Goal: Check status: Check status

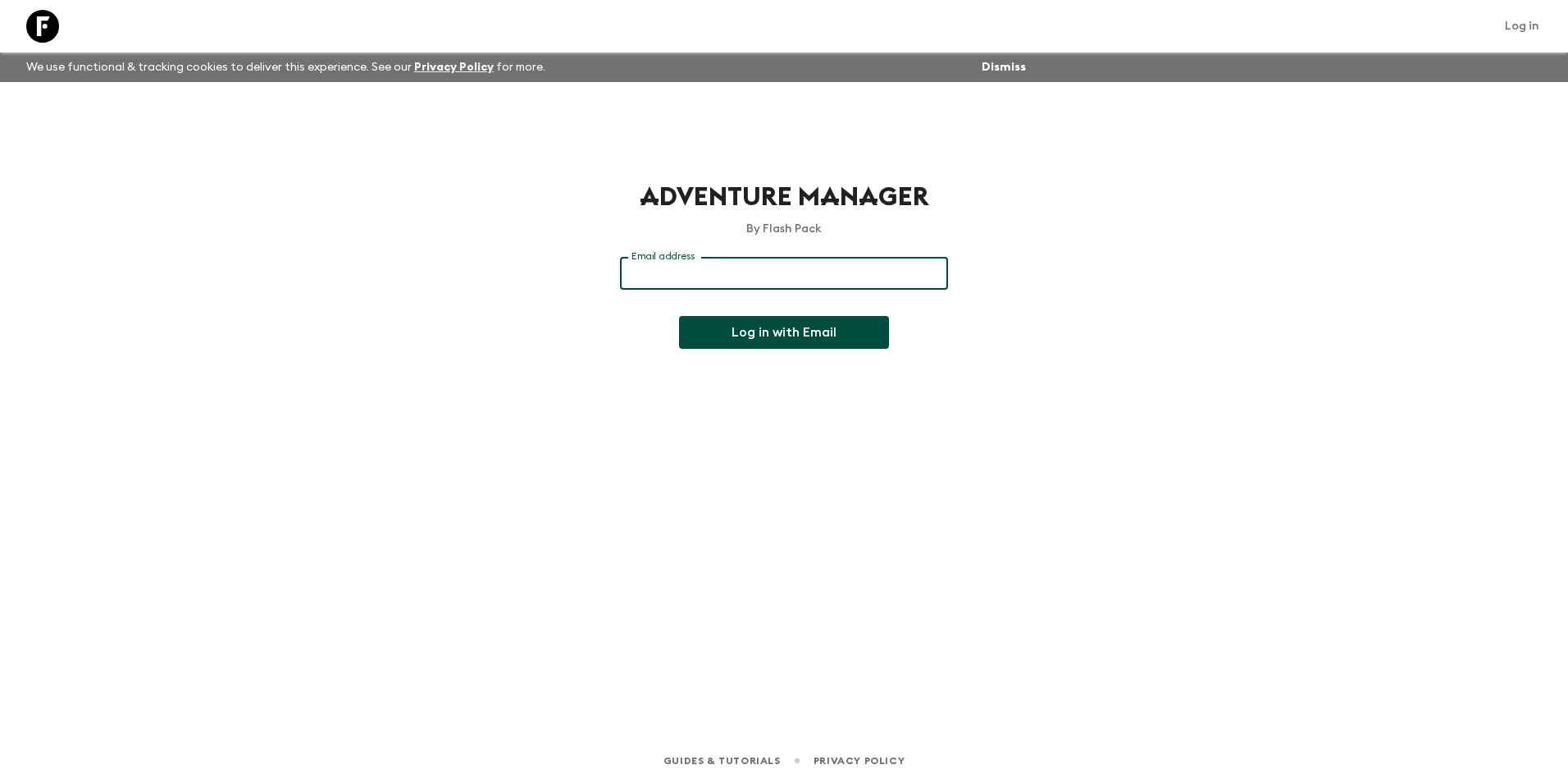
click at [686, 280] on input "Email address" at bounding box center [784, 273] width 328 height 32
type input "[EMAIL_ADDRESS][DOMAIN_NAME]"
click at [778, 340] on button "Log in with Email" at bounding box center [784, 332] width 210 height 32
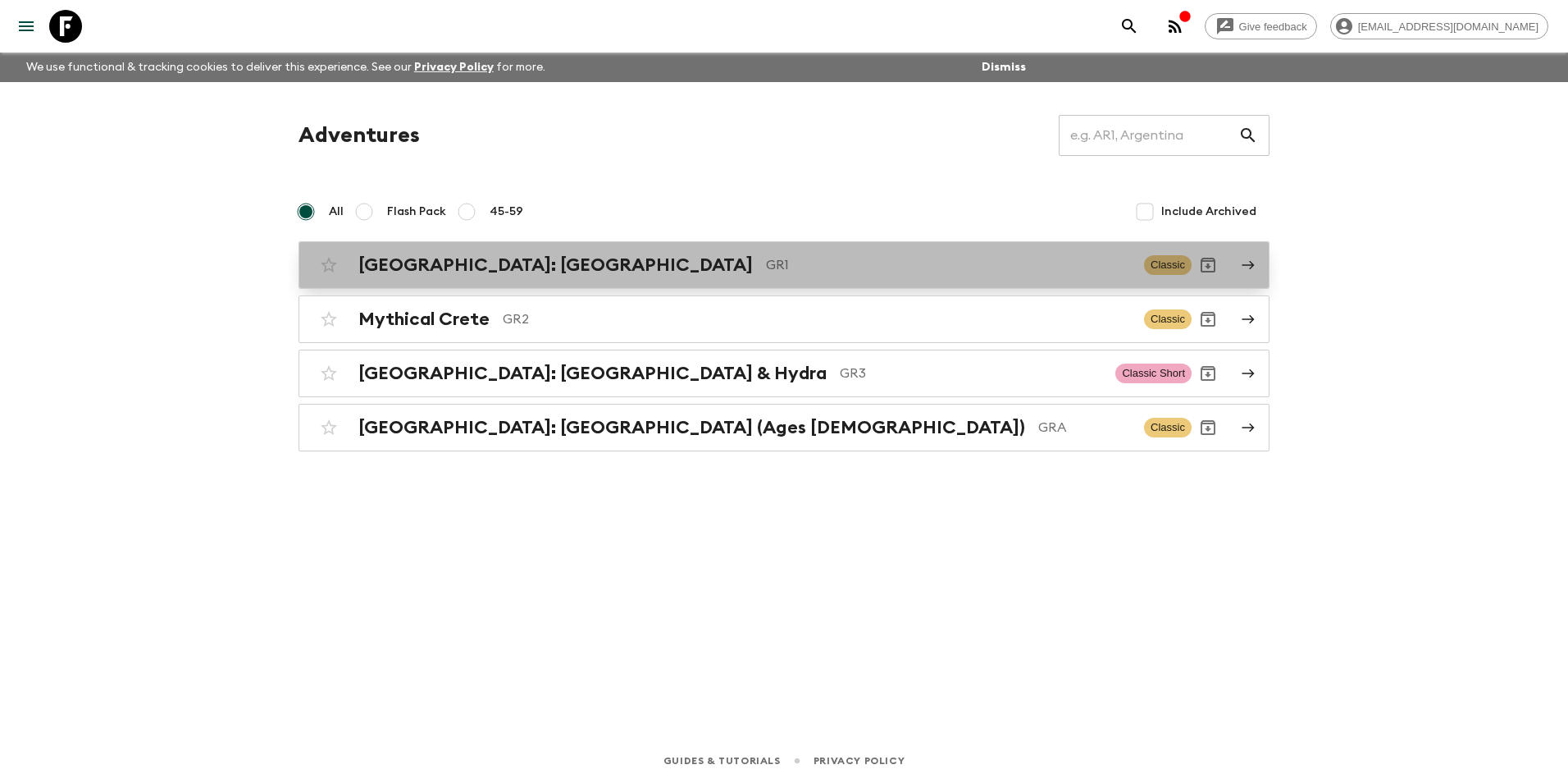
click at [479, 269] on h2 "Greece: Athens & the Islands" at bounding box center [555, 264] width 395 height 21
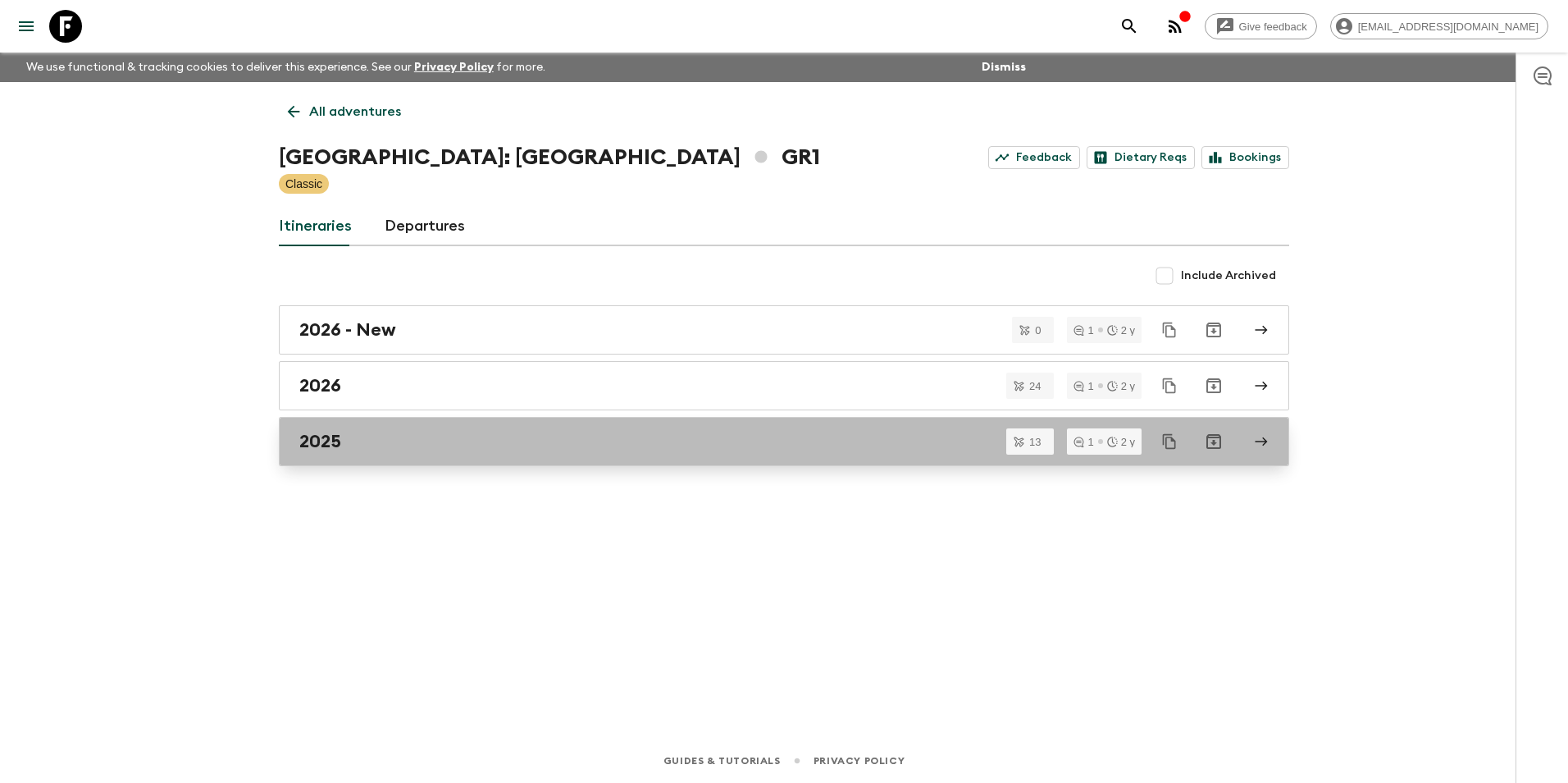
click at [313, 440] on h2 "2025" at bounding box center [320, 441] width 42 height 21
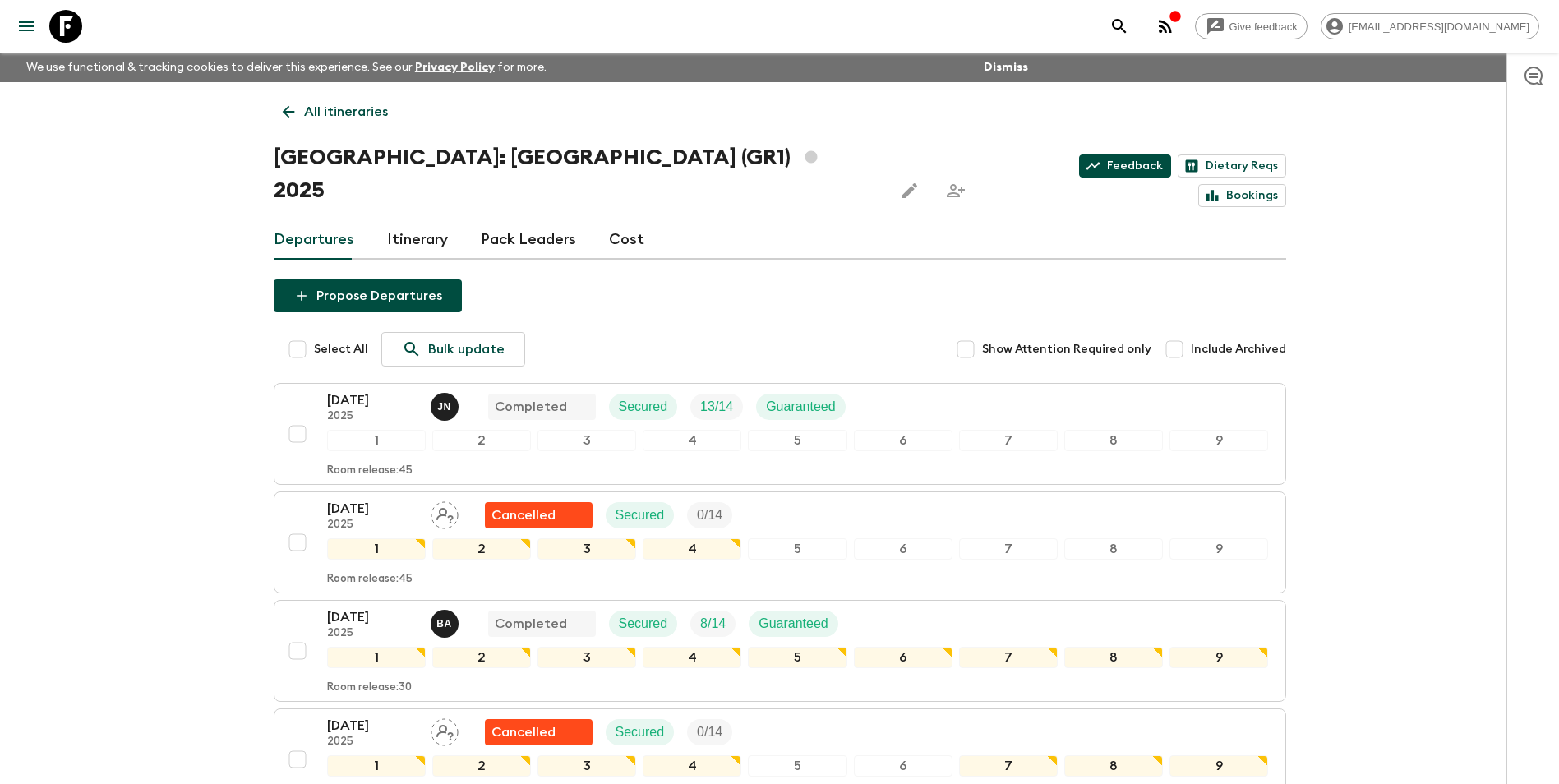
click at [1079, 163] on link "Feedback" at bounding box center [1125, 166] width 92 height 23
click at [316, 109] on p "All itineraries" at bounding box center [346, 111] width 84 height 20
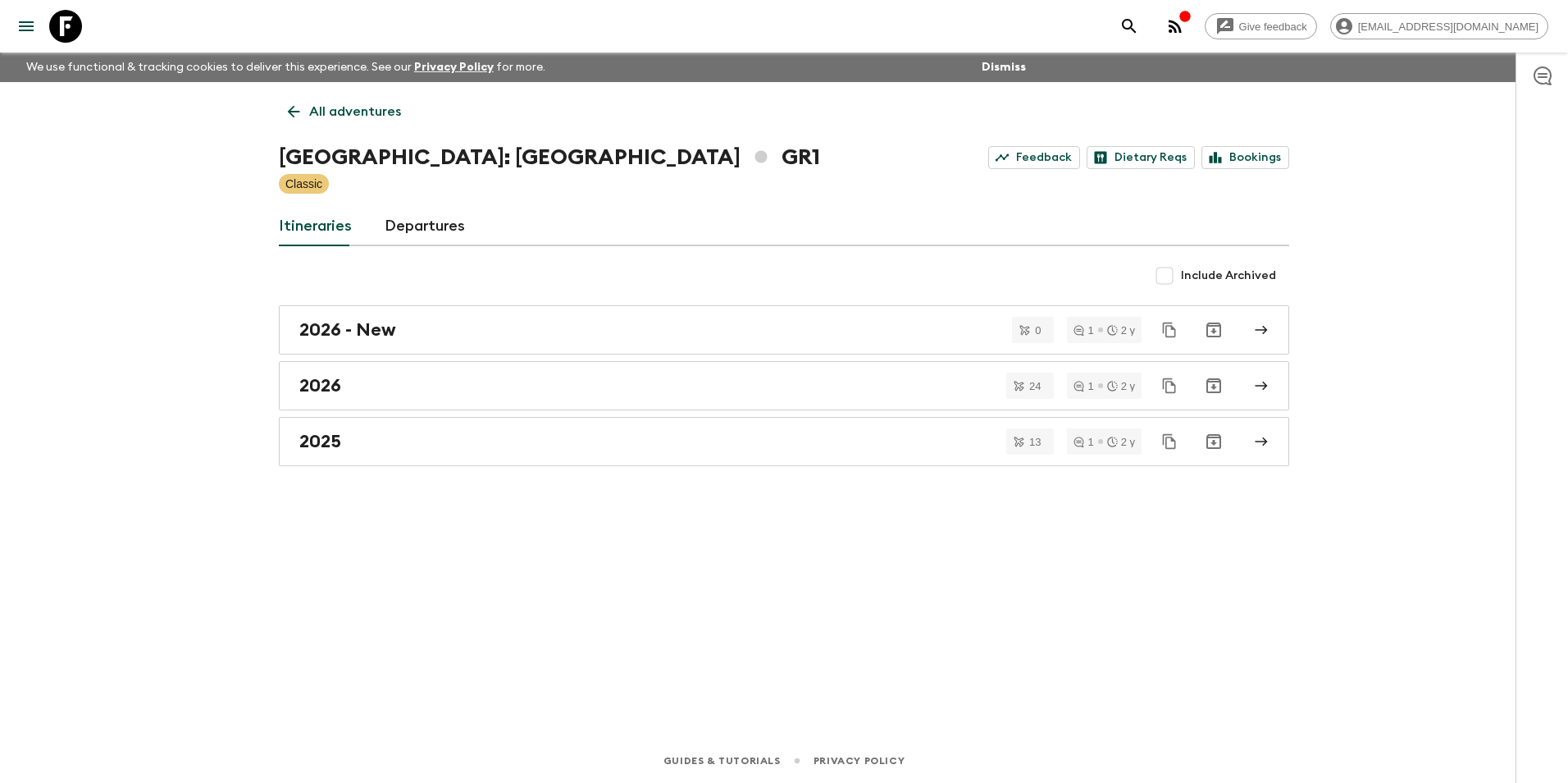
click at [333, 122] on link "All adventures" at bounding box center [344, 112] width 131 height 32
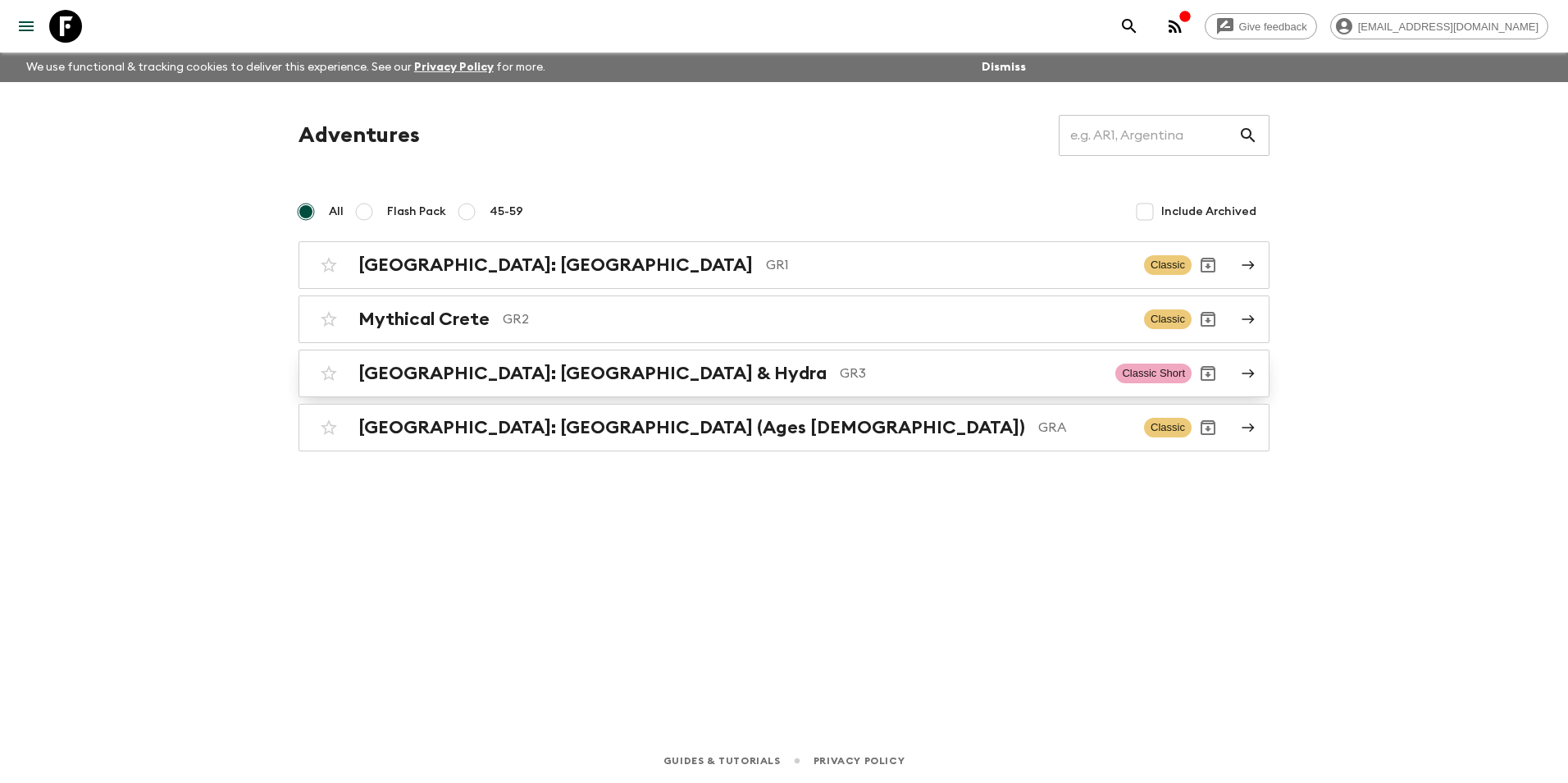
click at [432, 375] on h2 "Greece: Athens & Hydra" at bounding box center [592, 373] width 468 height 21
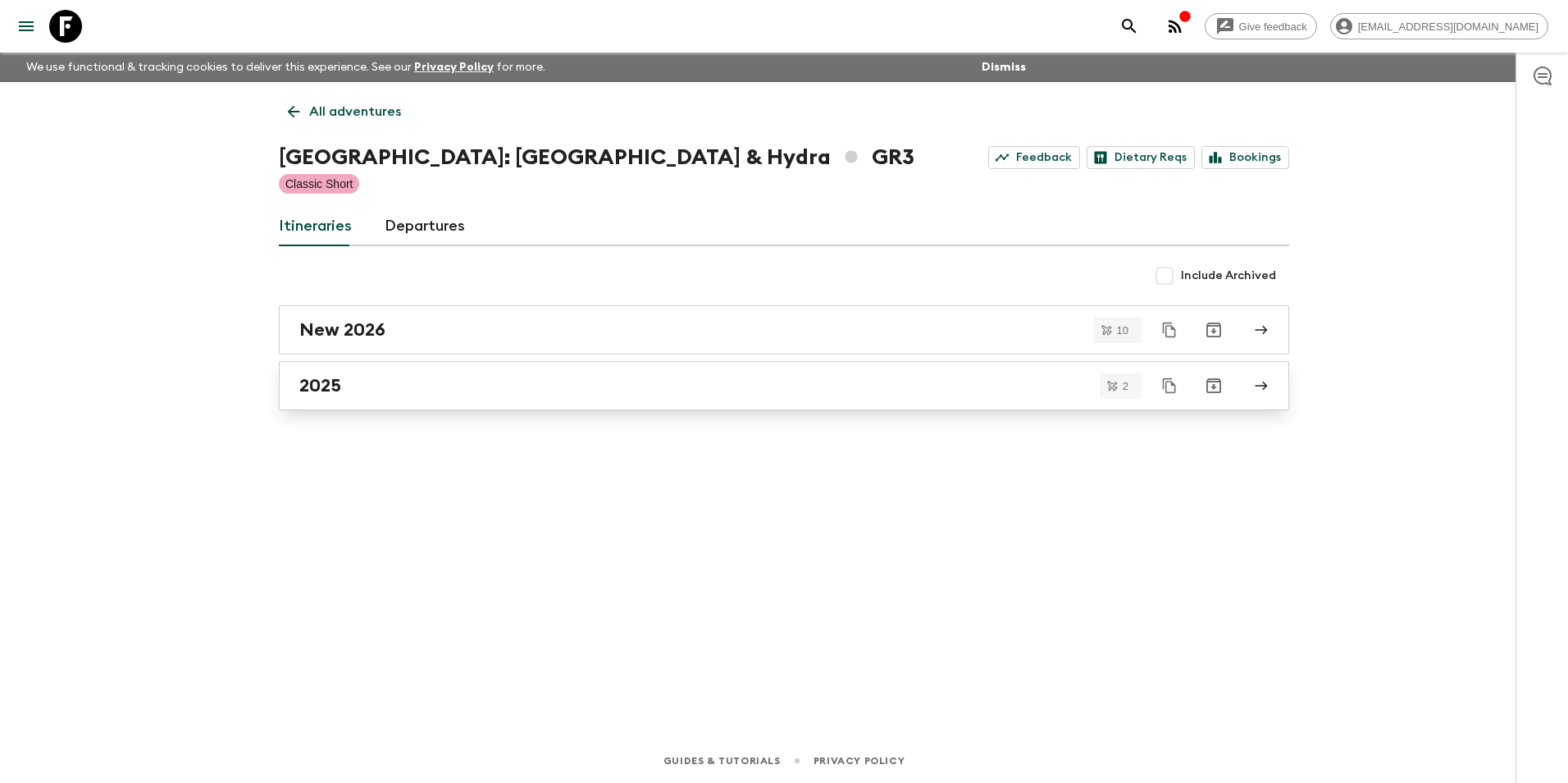
click at [335, 399] on link "2025" at bounding box center [784, 386] width 1010 height 49
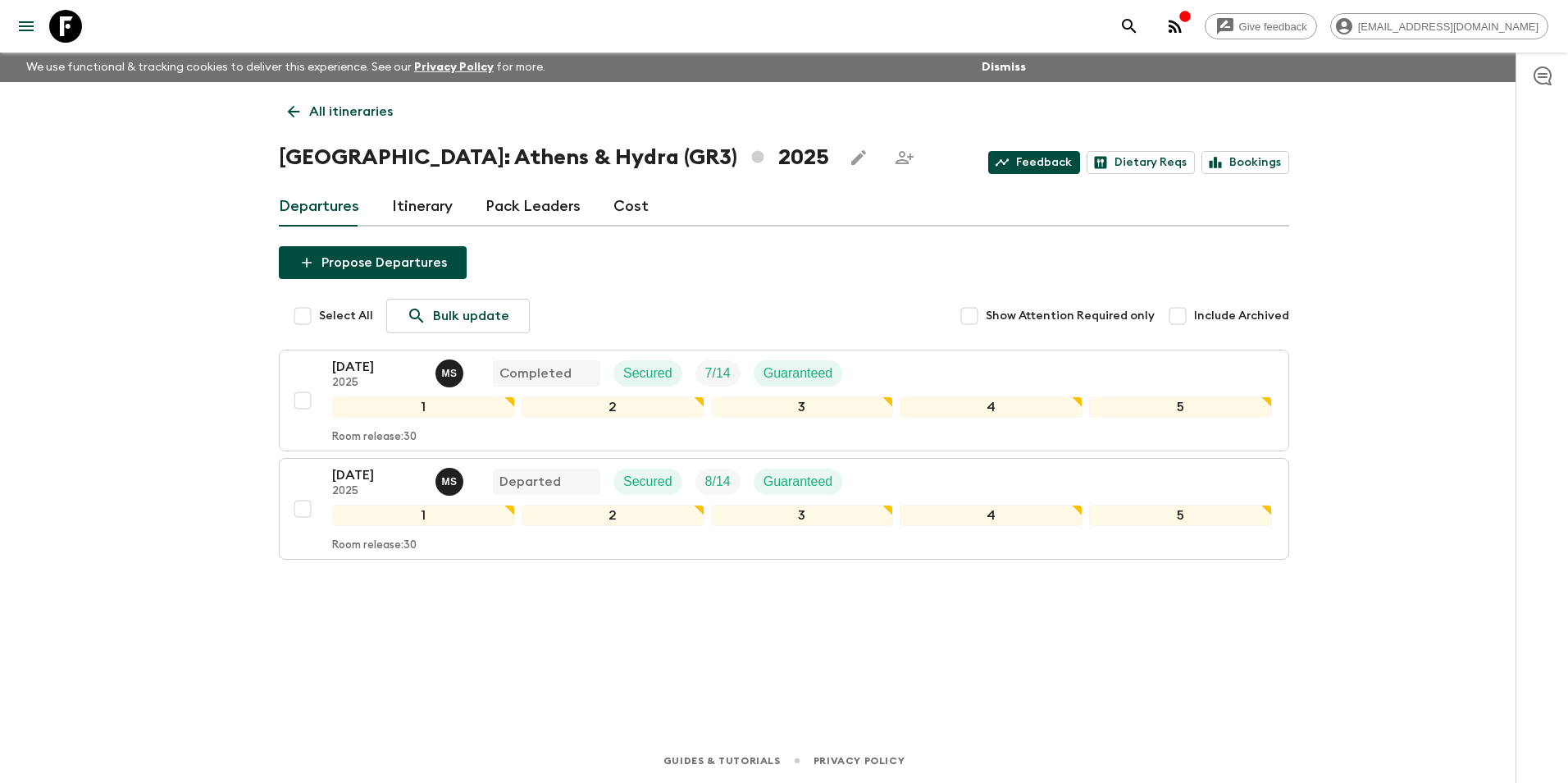
click at [1033, 162] on link "Feedback" at bounding box center [1034, 162] width 92 height 23
click at [349, 368] on p "02 Sep 2025" at bounding box center [378, 366] width 90 height 20
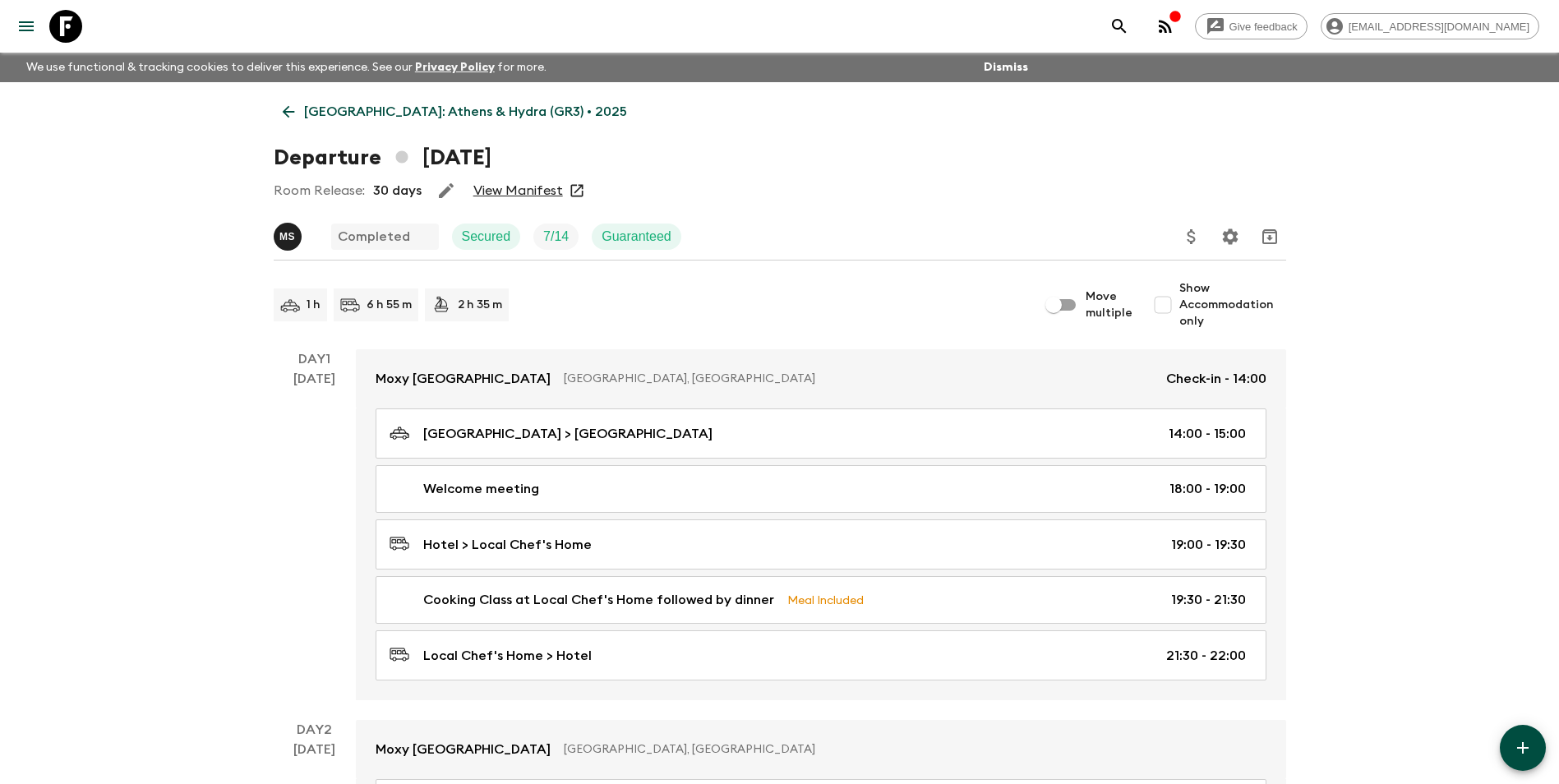
click at [493, 188] on link "View Manifest" at bounding box center [518, 190] width 90 height 16
